Goal: Find specific page/section: Find specific page/section

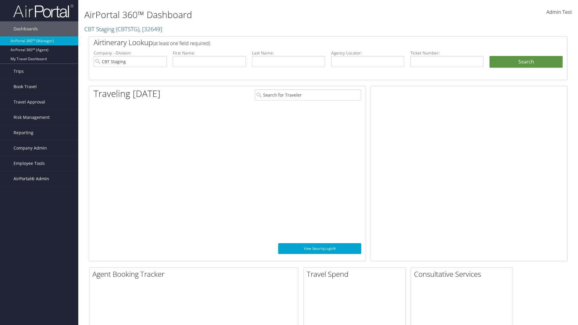
click at [39, 179] on span "AirPortal® Admin" at bounding box center [32, 178] width 36 height 15
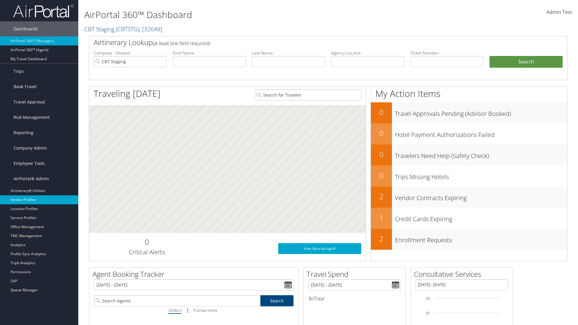
click at [39, 200] on link "Vendor Profiles" at bounding box center [39, 199] width 78 height 9
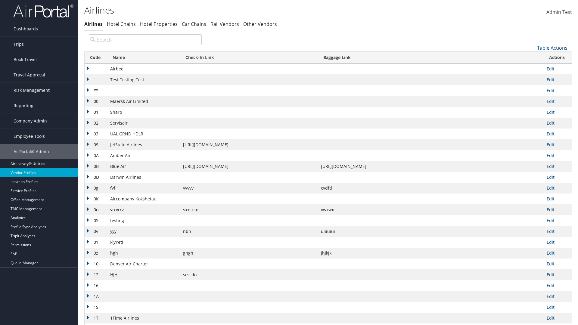
click at [95, 57] on th "Code" at bounding box center [96, 58] width 23 height 12
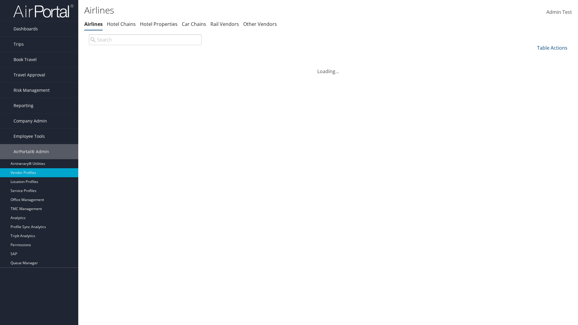
scroll to position [51, 0]
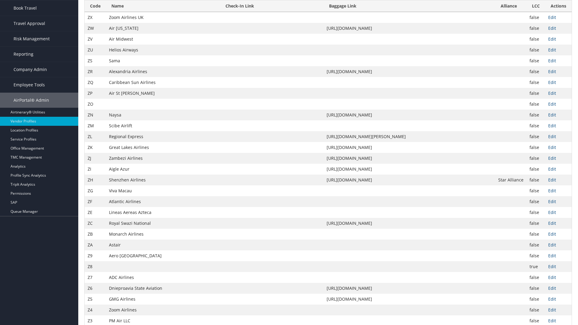
click at [95, 6] on th "Code" at bounding box center [95, 6] width 21 height 12
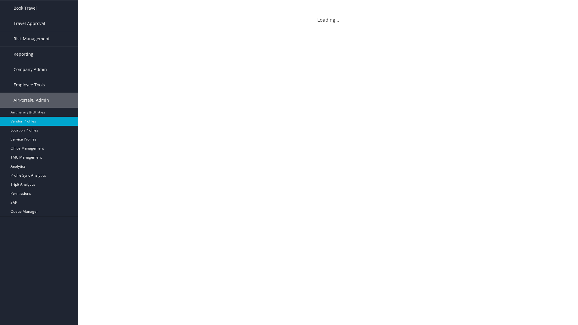
scroll to position [0, 0]
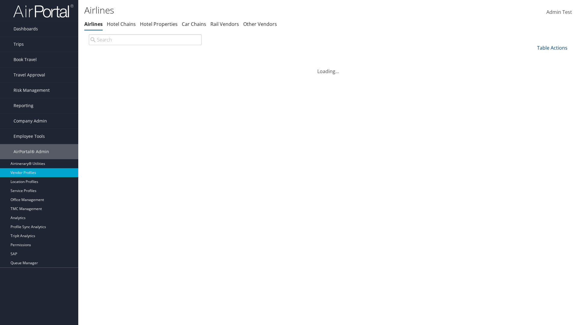
click at [552, 48] on link "Table Actions" at bounding box center [552, 48] width 30 height 7
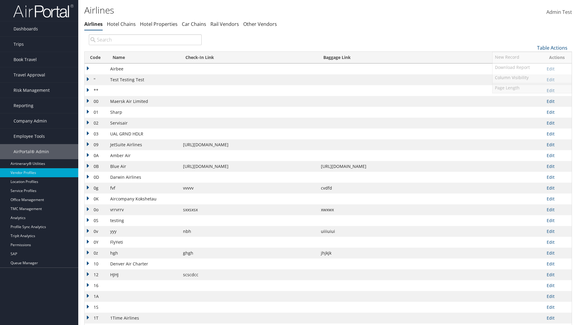
click at [532, 88] on link "Page Length" at bounding box center [531, 88] width 79 height 10
click at [532, 68] on link "25" at bounding box center [531, 68] width 79 height 10
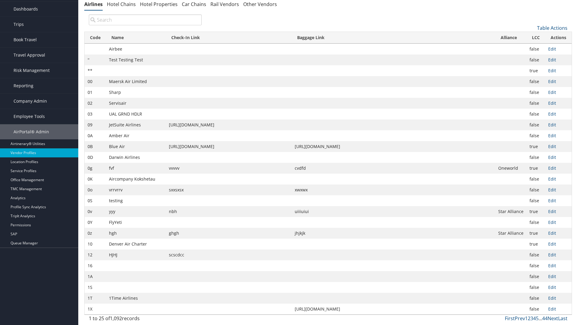
scroll to position [20, 0]
